Goal: Task Accomplishment & Management: Manage account settings

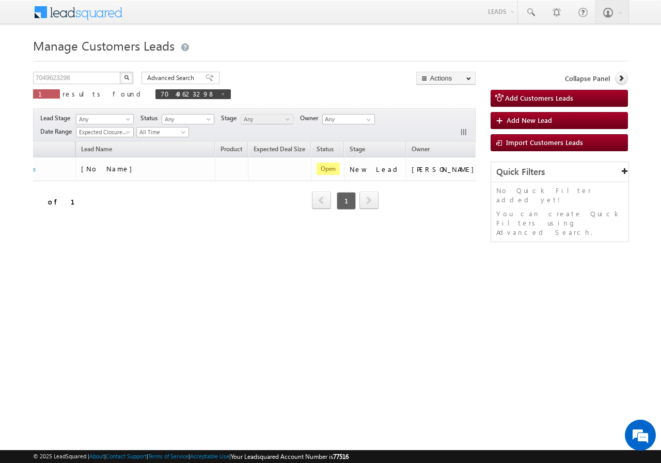
scroll to position [0, 66]
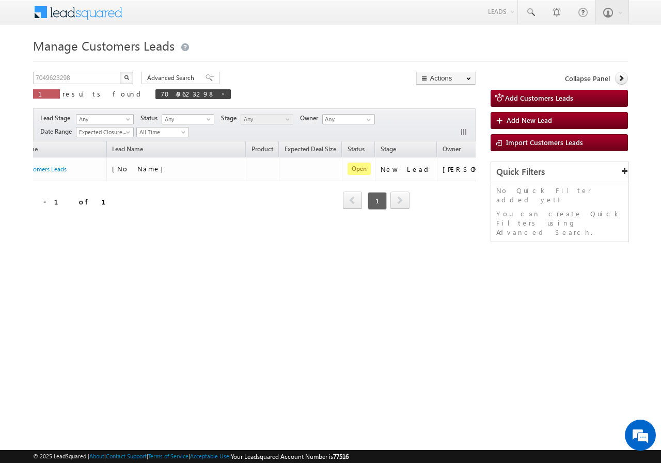
drag, startPoint x: 163, startPoint y: 214, endPoint x: 179, endPoint y: 148, distance: 68.0
click at [153, 206] on div "Opportunity Name Lead Name Product Expected Deal Size Status Stage Owner Action…" at bounding box center [254, 181] width 442 height 81
click at [93, 79] on input "7049623298" at bounding box center [77, 78] width 88 height 12
paste input "896128974"
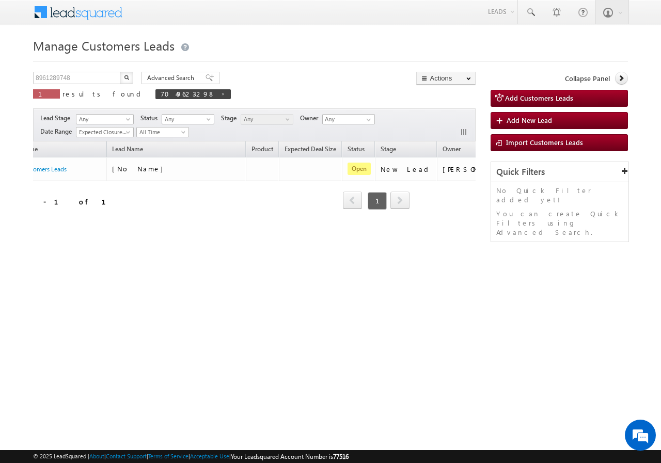
click at [122, 77] on button "button" at bounding box center [126, 78] width 13 height 12
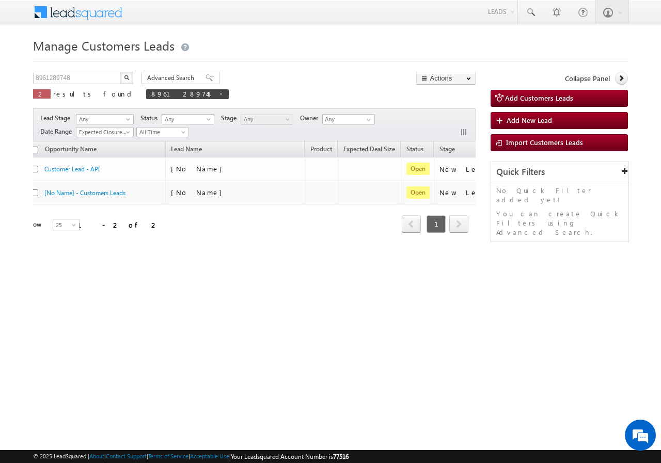
scroll to position [0, 0]
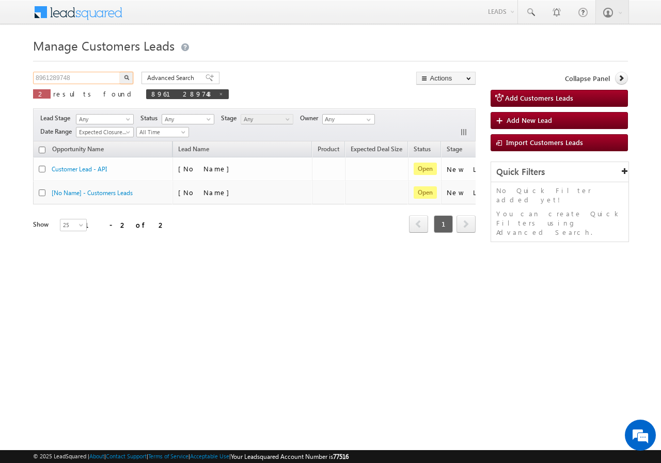
click at [92, 77] on input "8961289748" at bounding box center [77, 78] width 88 height 12
paste input "9565741006"
click at [126, 77] on img "button" at bounding box center [126, 77] width 5 height 5
click at [87, 73] on input "9565741006" at bounding box center [77, 78] width 88 height 12
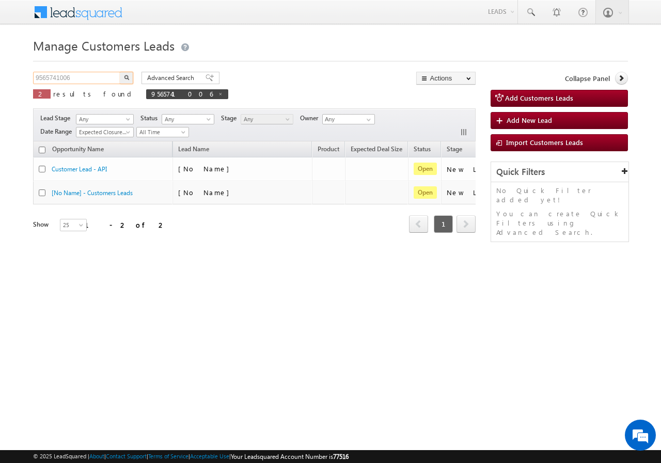
click at [87, 73] on input "9565741006" at bounding box center [77, 78] width 88 height 12
paste input "999216090"
type input "9999216090"
click at [120, 81] on button "button" at bounding box center [126, 78] width 13 height 12
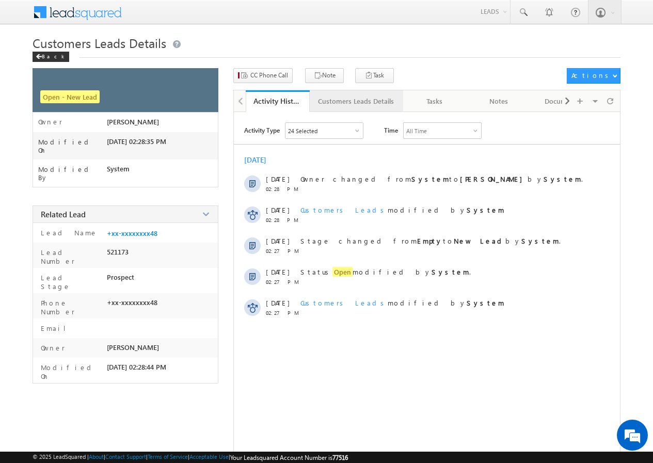
click at [356, 108] on link "Customers Leads Details" at bounding box center [356, 101] width 93 height 22
click at [328, 101] on div "Customers Leads Details" at bounding box center [356, 101] width 76 height 12
click at [351, 103] on div "Customers Leads Details" at bounding box center [356, 101] width 76 height 12
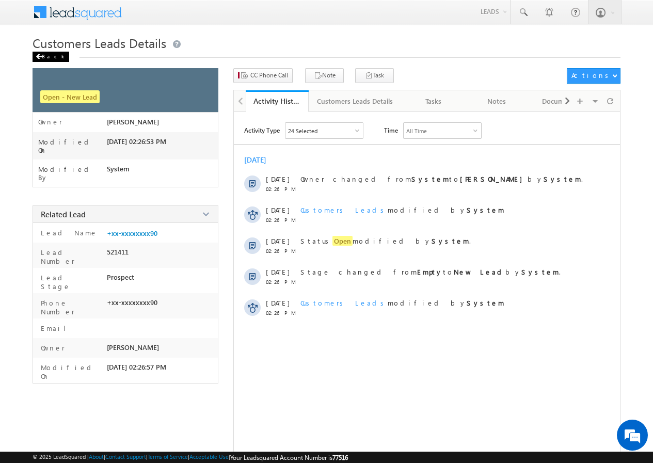
click at [50, 58] on div "Back" at bounding box center [51, 57] width 37 height 10
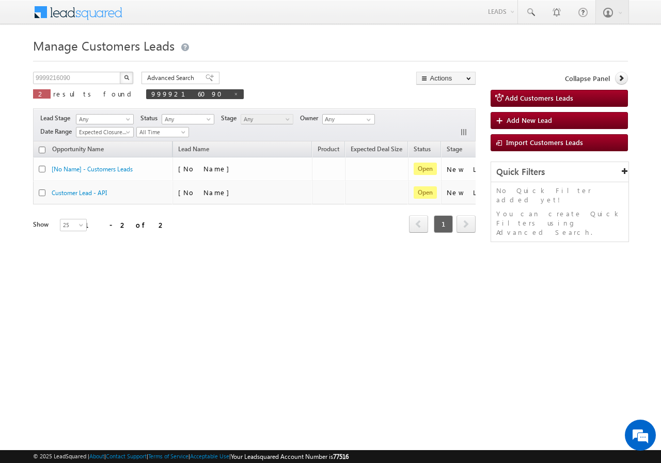
click at [233, 92] on span at bounding box center [235, 93] width 5 height 5
type input "Search Customers Leads"
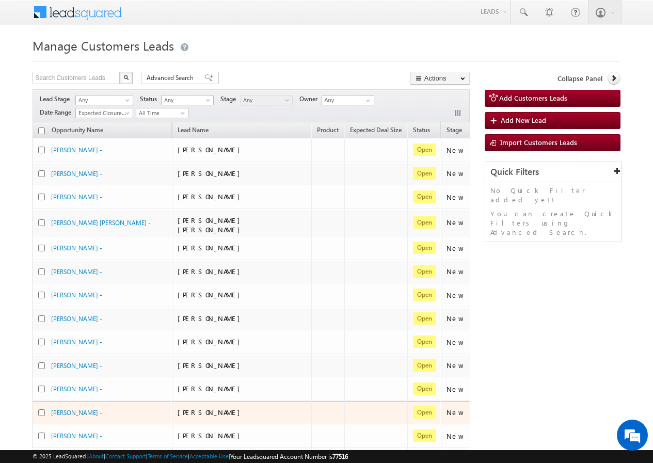
scroll to position [353, 0]
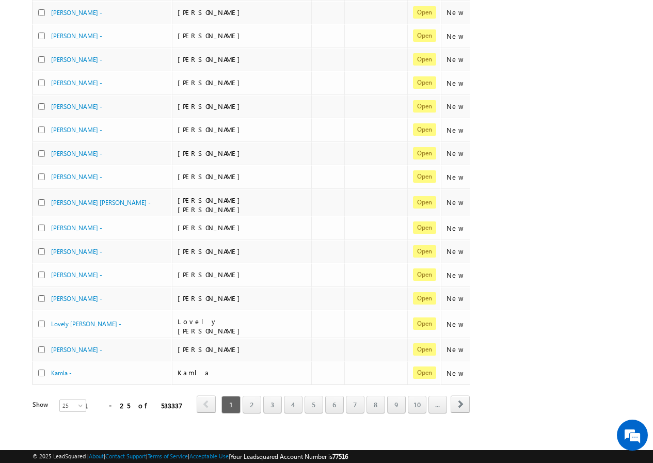
click at [78, 385] on div "Refresh first prev 1 2 3 4 5 6 7 8 9 10 ... next last 1 - 25 of 533337" at bounding box center [251, 400] width 437 height 30
click at [77, 404] on span at bounding box center [81, 408] width 8 height 8
click at [66, 445] on link "200" at bounding box center [67, 446] width 26 height 9
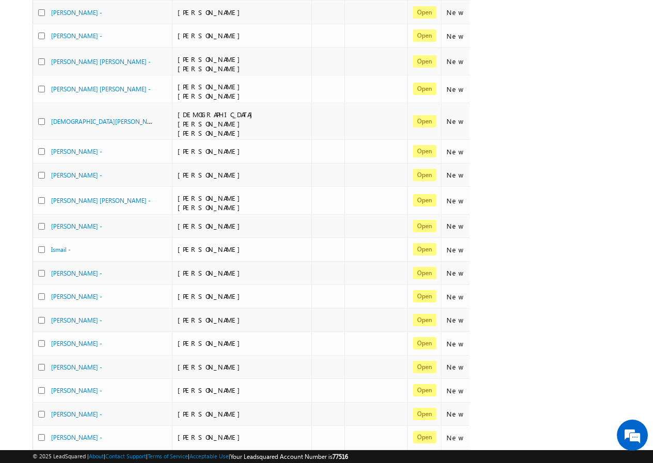
scroll to position [4463, 0]
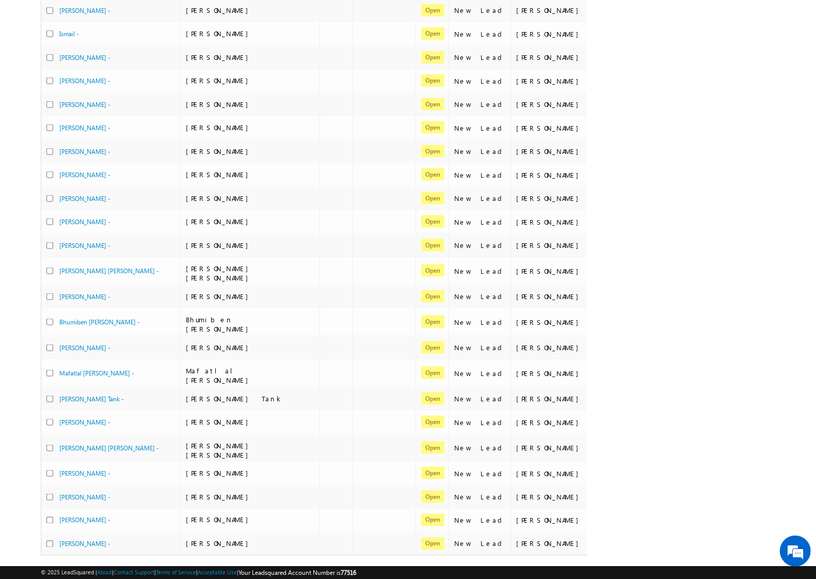
click at [86, 462] on span at bounding box center [90, 578] width 8 height 8
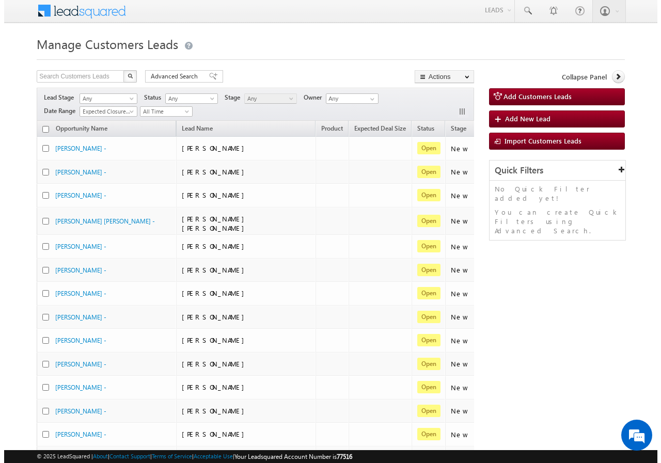
scroll to position [0, 0]
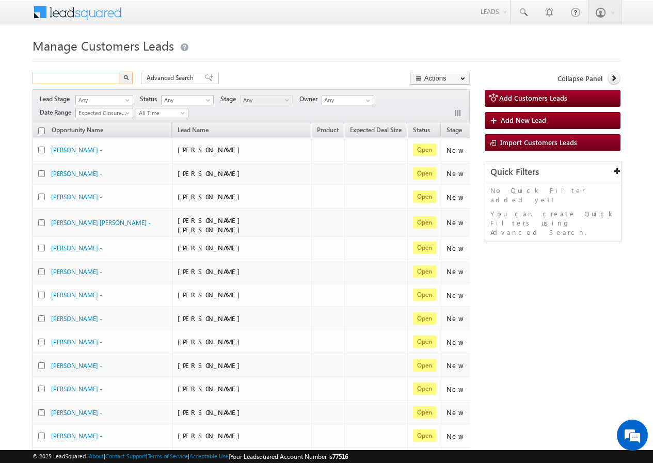
click at [97, 80] on input "text" at bounding box center [77, 78] width 88 height 12
paste input "996114"
type input "996114"
click at [126, 78] on img "button" at bounding box center [125, 77] width 5 height 5
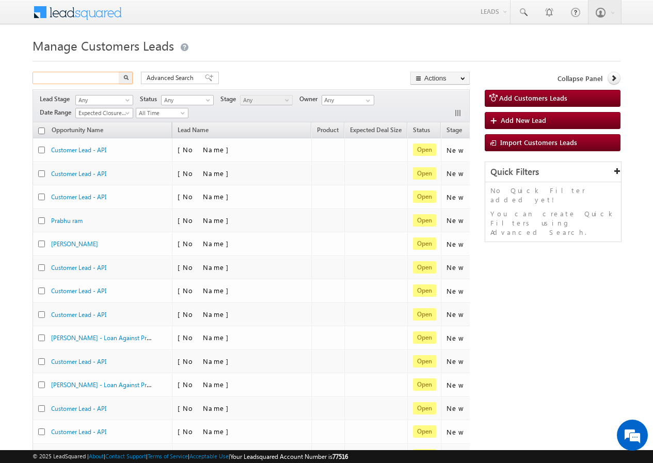
click at [97, 79] on input "text" at bounding box center [77, 78] width 88 height 12
paste input "996114"
type input "996114"
click at [127, 76] on img "button" at bounding box center [125, 77] width 5 height 5
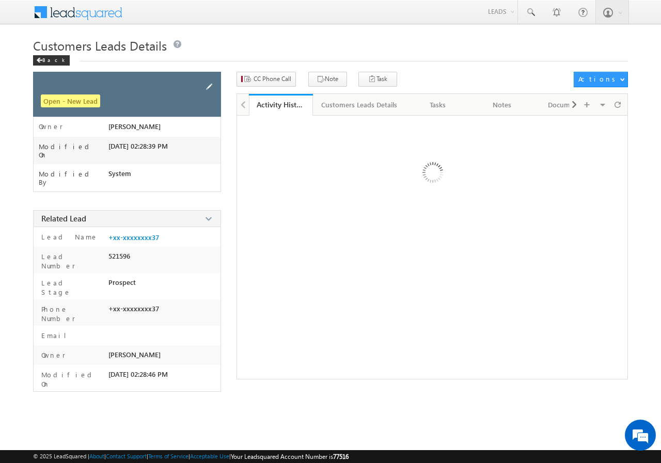
click at [207, 85] on span at bounding box center [208, 86] width 11 height 11
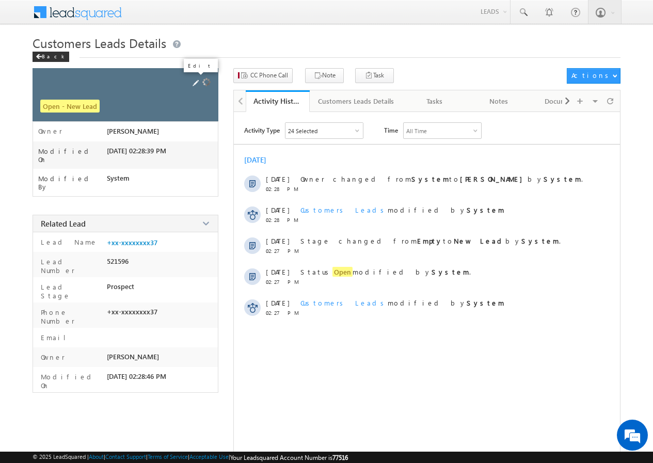
click at [197, 81] on span at bounding box center [195, 82] width 11 height 11
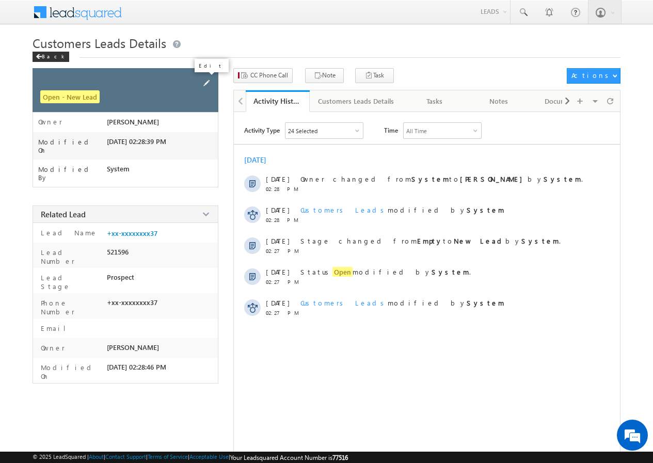
click at [204, 81] on span at bounding box center [206, 82] width 11 height 11
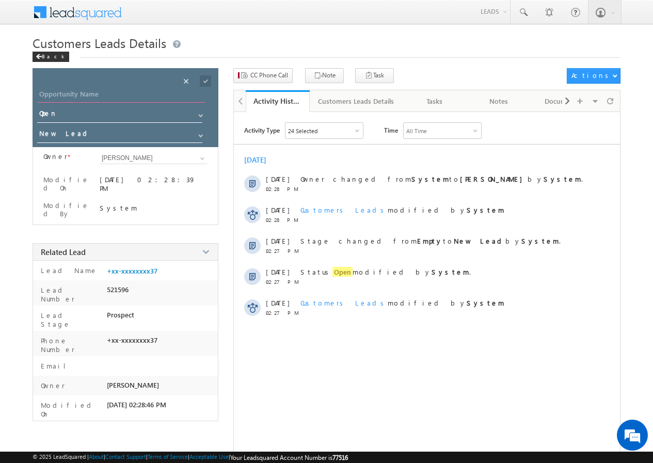
click at [99, 94] on input "Opportunity Name" at bounding box center [121, 95] width 168 height 14
type input "Manju"
click at [203, 83] on span at bounding box center [205, 80] width 11 height 11
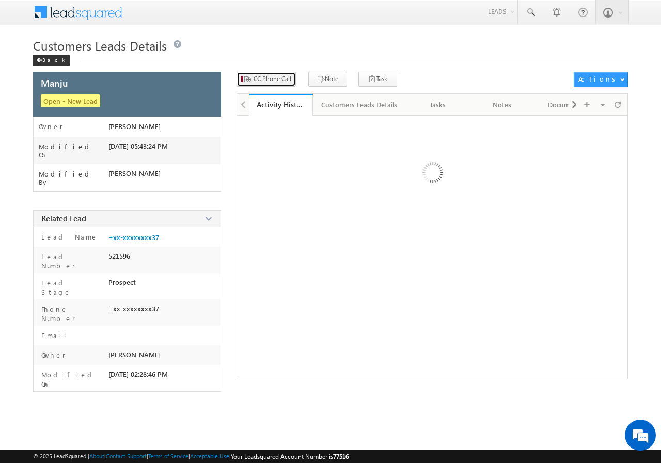
click at [268, 77] on span "CC Phone Call" at bounding box center [272, 78] width 38 height 9
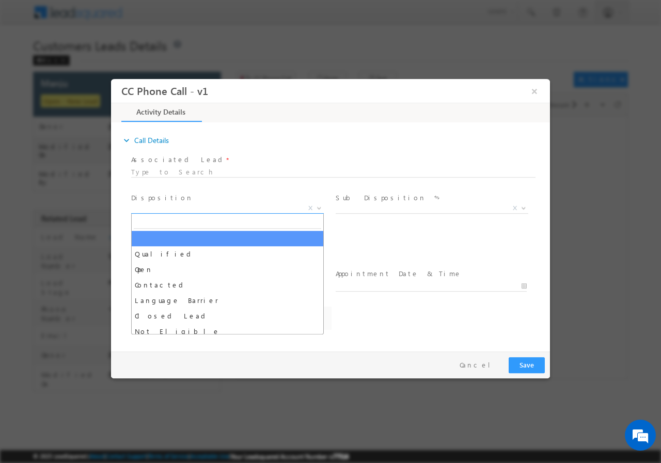
click at [190, 211] on span "X" at bounding box center [227, 208] width 193 height 10
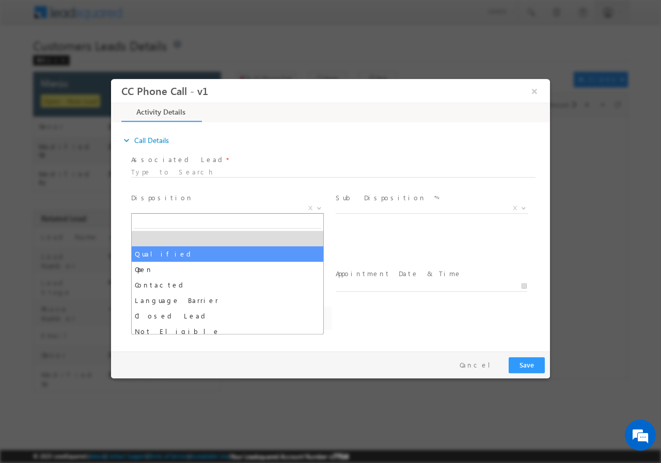
select select "alok.verma@sgrlimited.in"
select select "Qualified"
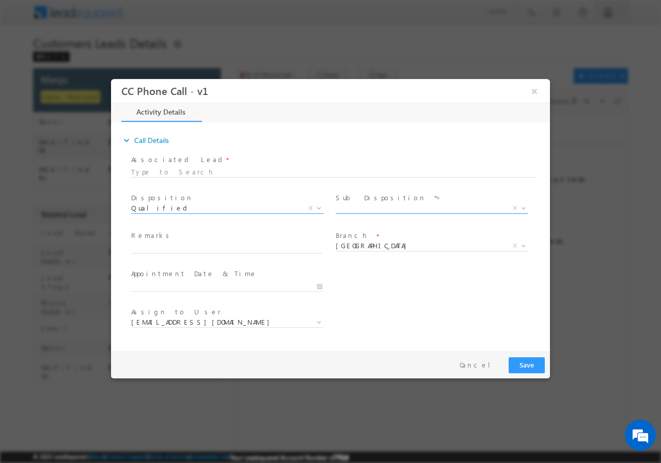
click at [355, 209] on span "X" at bounding box center [432, 208] width 193 height 10
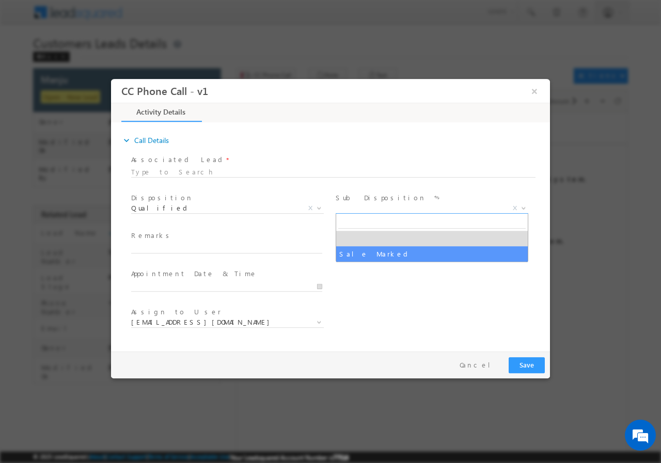
select select "Sale Marked"
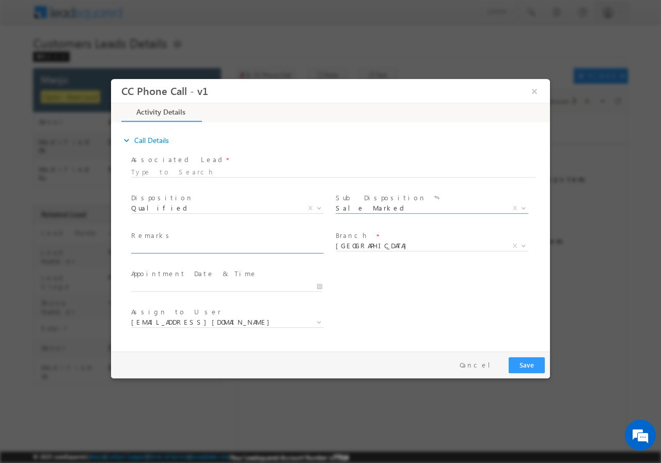
click at [233, 251] on input "text" at bounding box center [226, 248] width 191 height 10
paste input "996114//VB_Know_More//manju//9783230437//construction// loan req-40L// self emp…"
type input "996114//VB_Know_More//manju//9783230437//construction// loan req-40L// self emp…"
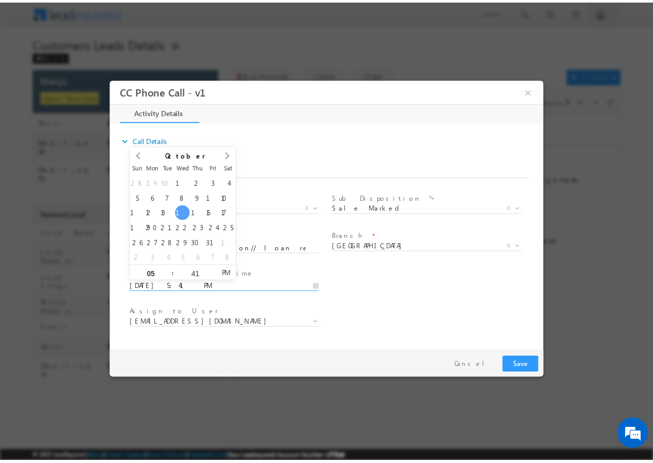
scroll to position [0, 0]
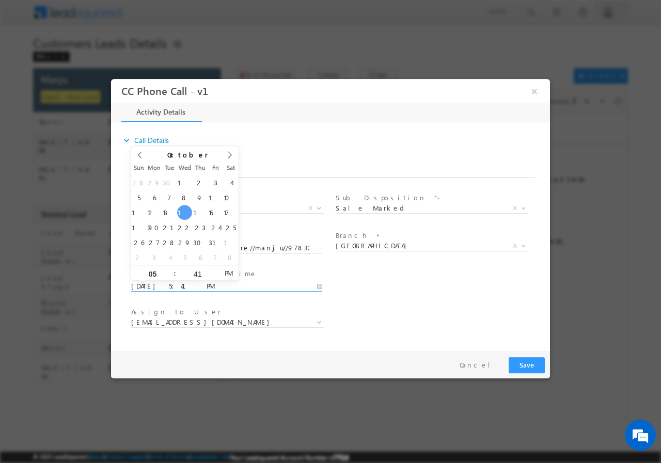
click at [316, 285] on input "10/15/2025 5:41 PM" at bounding box center [226, 286] width 191 height 10
type input "10/16/2025 4:41 PM"
type input "04"
click at [167, 277] on span at bounding box center [170, 277] width 7 height 8
type input "10/16/2025 3:41 PM"
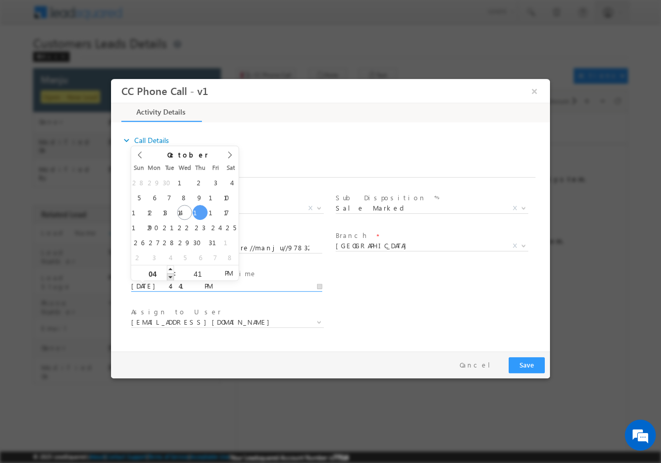
type input "03"
click at [167, 277] on span at bounding box center [170, 277] width 7 height 8
type input "10/16/2025 2:41 PM"
type input "02"
click at [167, 277] on span at bounding box center [170, 277] width 7 height 8
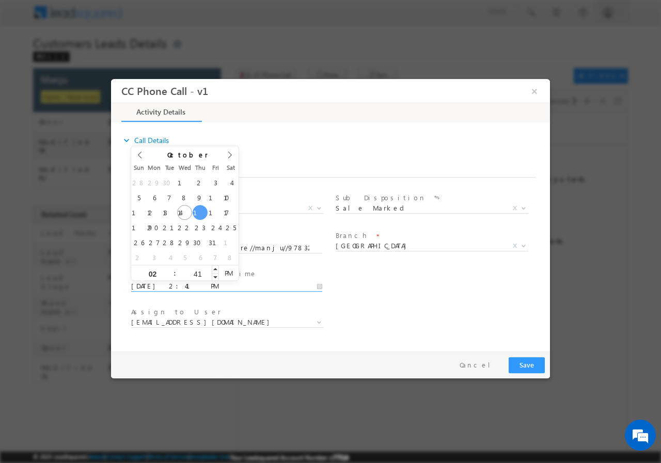
click at [195, 274] on input "41" at bounding box center [197, 273] width 43 height 7
type input "00"
type input "10/16/2025 2:00 PM"
click at [438, 290] on div "User Branch * Appointment Date & Time * 10/16/2025 2:00 PM" at bounding box center [339, 285] width 421 height 38
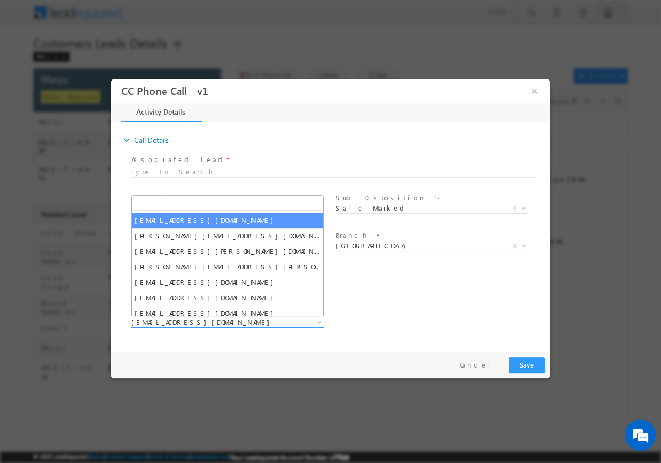
click at [205, 322] on span "alok.verma@sgrlimited.in" at bounding box center [215, 321] width 168 height 9
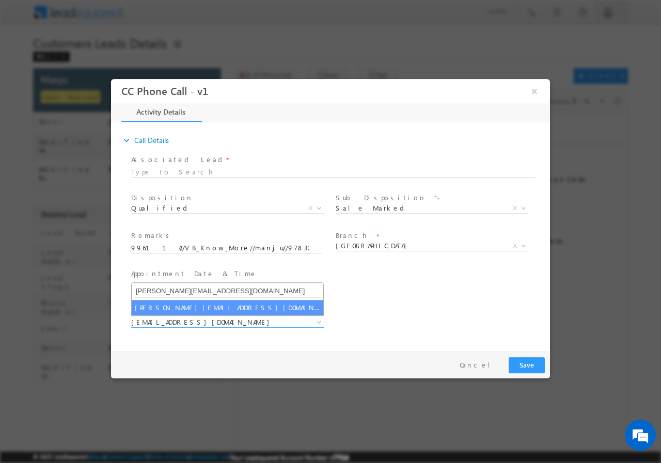
type input "anand.khandelwal@sgrlimited.in"
select select "anand.khandelwal@sgrlimited.in"
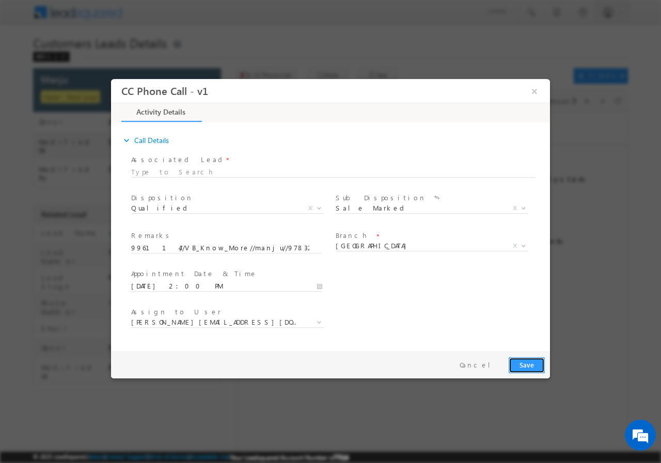
click at [529, 369] on button "Save" at bounding box center [526, 365] width 36 height 16
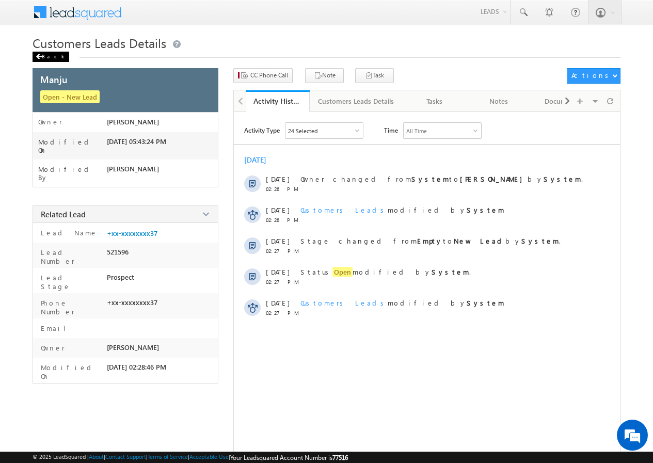
click at [49, 57] on div "Back" at bounding box center [51, 57] width 37 height 10
